Goal: Task Accomplishment & Management: Use online tool/utility

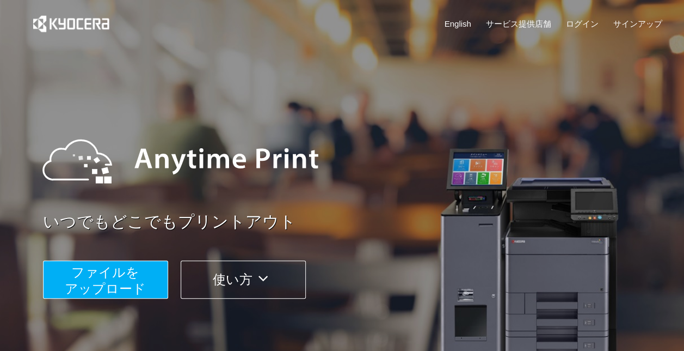
click at [134, 276] on span "ファイルを ​​アップロード" at bounding box center [105, 280] width 81 height 31
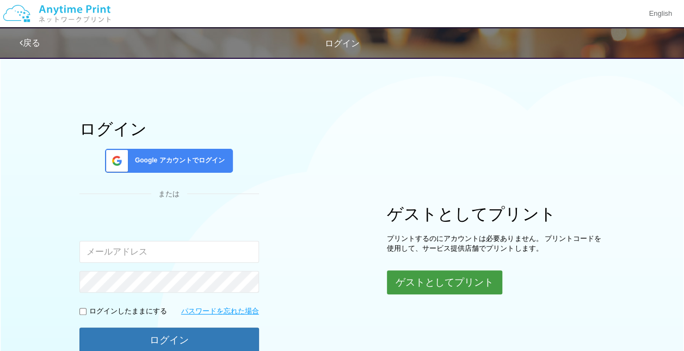
click at [420, 290] on button "ゲストとしてプリント" at bounding box center [444, 282] width 115 height 24
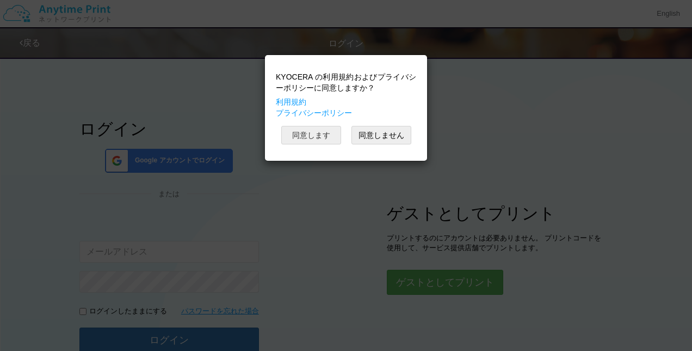
click at [306, 131] on button "同意します" at bounding box center [311, 135] width 60 height 19
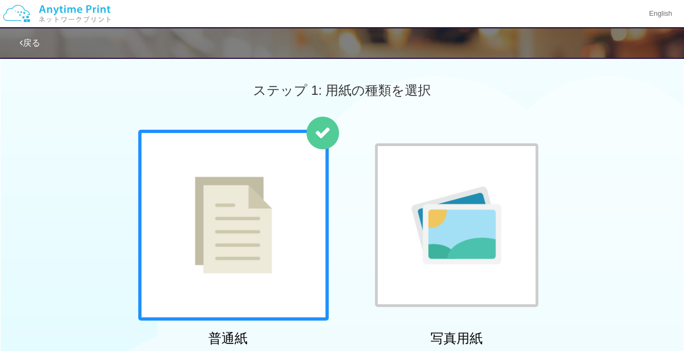
click at [298, 191] on div at bounding box center [233, 225] width 191 height 191
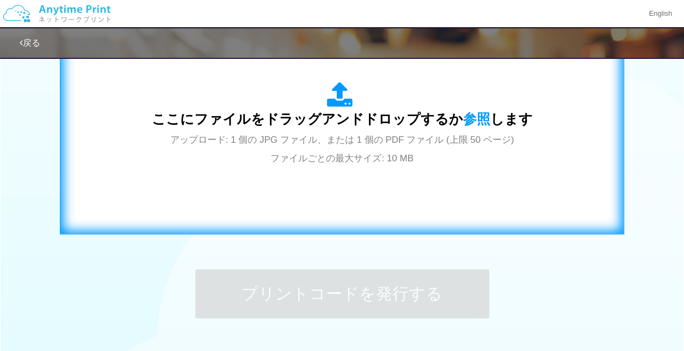
scroll to position [363, 0]
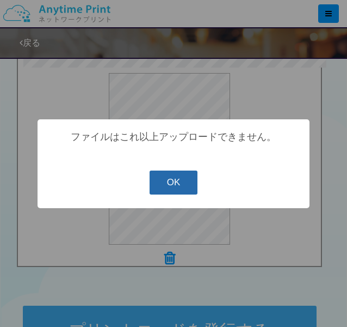
click at [170, 184] on button "OK" at bounding box center [174, 182] width 48 height 24
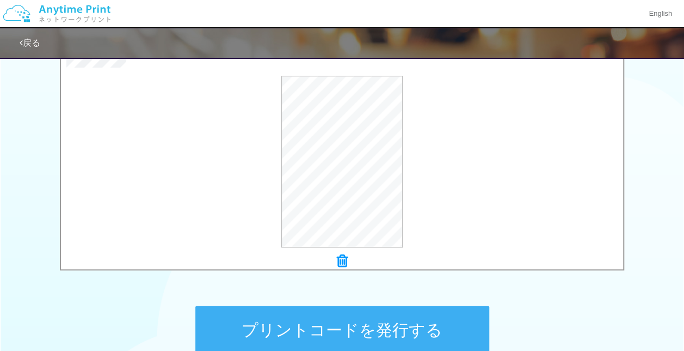
click at [341, 256] on icon at bounding box center [342, 261] width 11 height 14
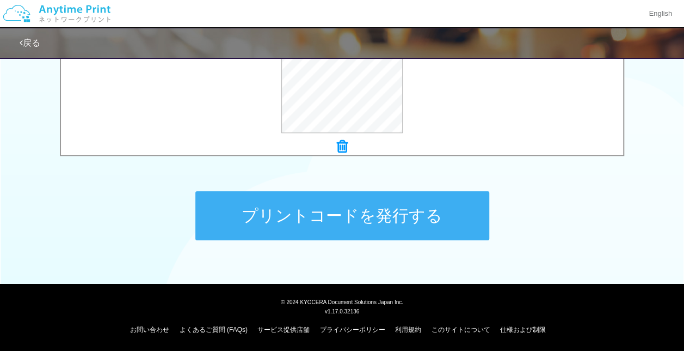
click at [365, 216] on button "プリントコードを発行する" at bounding box center [342, 215] width 294 height 49
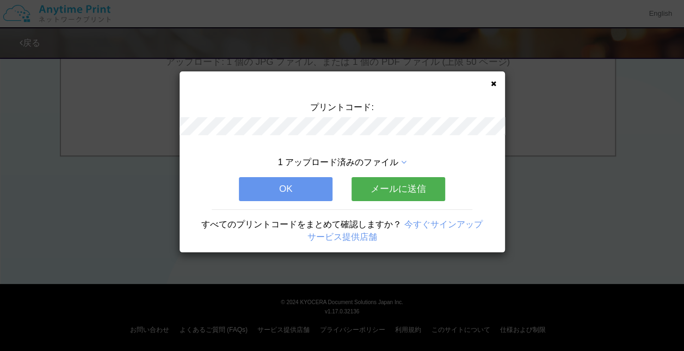
scroll to position [0, 0]
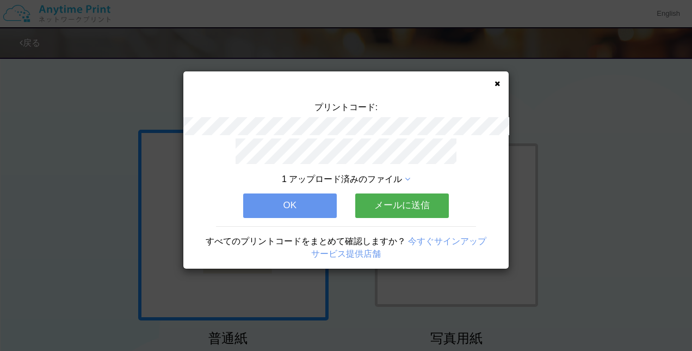
click at [386, 200] on button "メールに送信" at bounding box center [402, 205] width 94 height 24
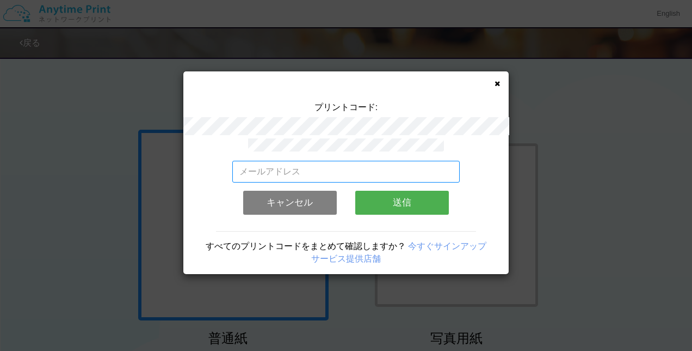
click at [376, 162] on input "email" at bounding box center [346, 172] width 228 height 22
type input "[EMAIL_ADDRESS][DOMAIN_NAME]"
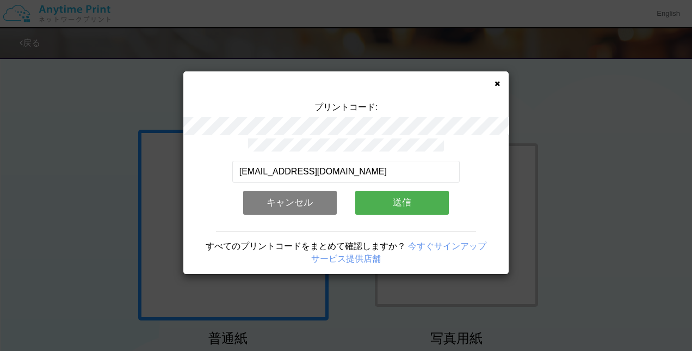
click at [388, 201] on button "送信" at bounding box center [402, 203] width 94 height 24
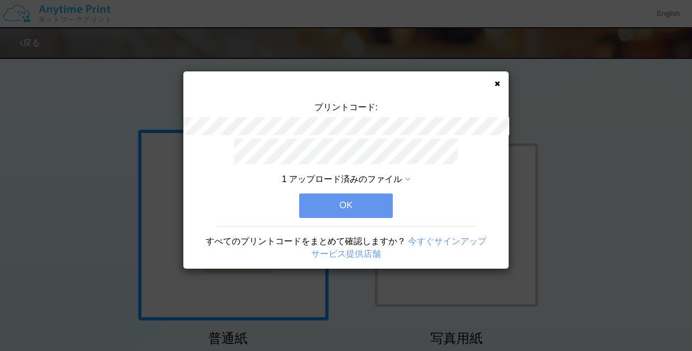
click at [380, 206] on button "OK" at bounding box center [346, 205] width 94 height 24
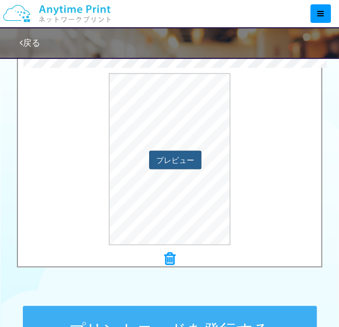
scroll to position [435, 0]
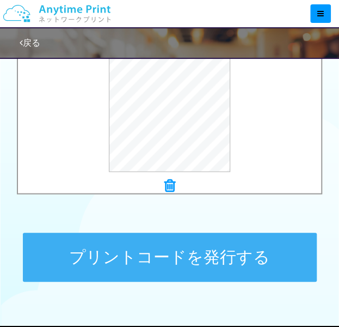
click at [188, 260] on button "プリントコードを発行する" at bounding box center [170, 256] width 294 height 49
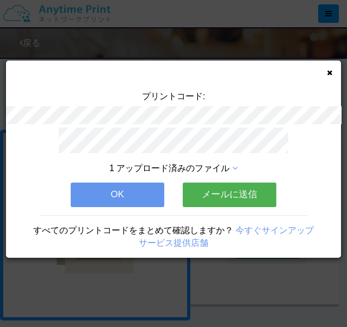
click at [239, 199] on button "メールに送信" at bounding box center [230, 194] width 94 height 24
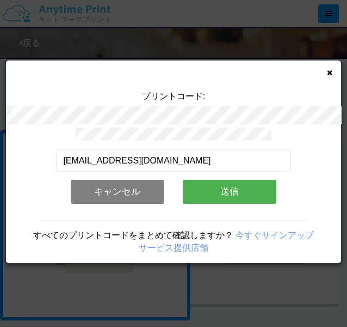
click at [231, 187] on button "送信" at bounding box center [230, 192] width 94 height 24
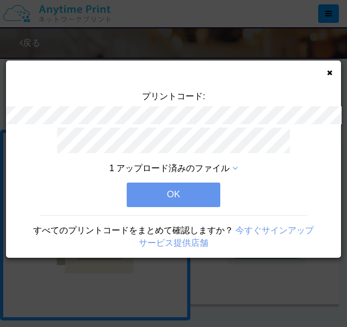
click at [196, 187] on button "OK" at bounding box center [174, 194] width 94 height 24
